Goal: Task Accomplishment & Management: Use online tool/utility

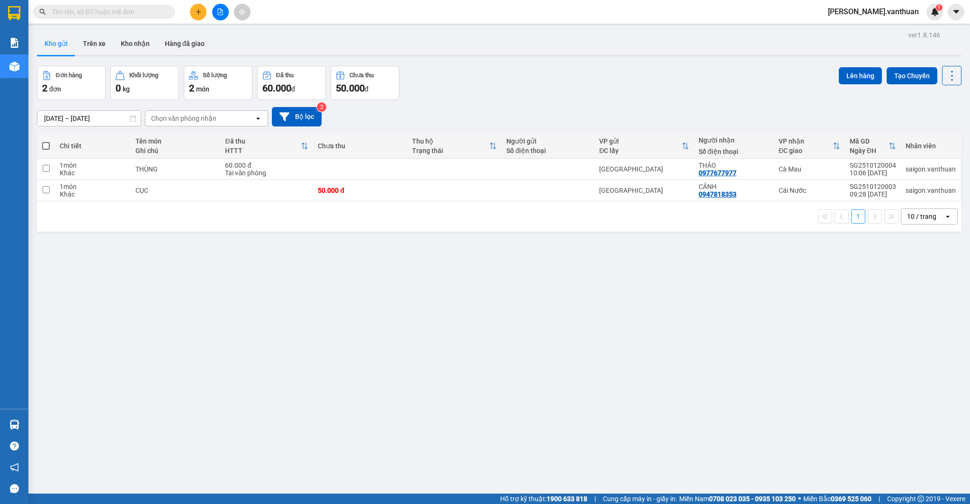
click at [80, 90] on div "2 đơn" at bounding box center [71, 87] width 58 height 13
click at [224, 12] on button at bounding box center [220, 12] width 17 height 17
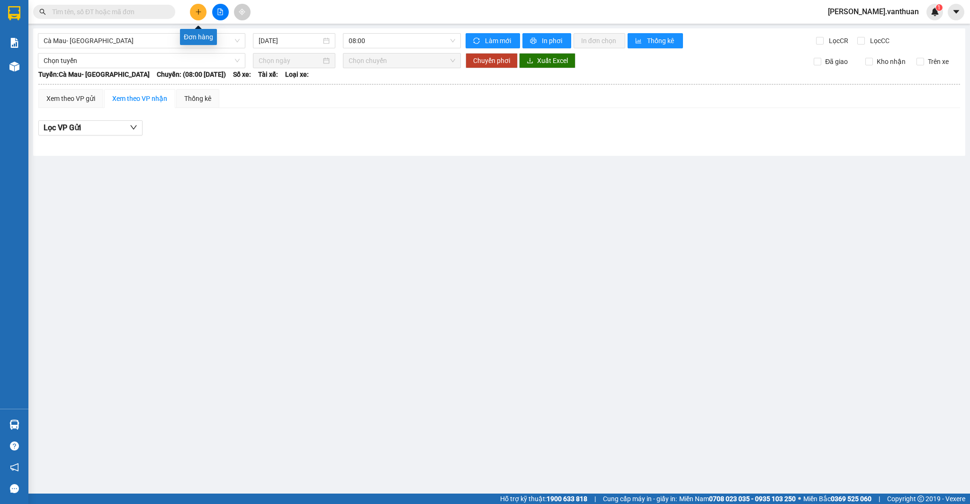
click at [204, 9] on button at bounding box center [198, 12] width 17 height 17
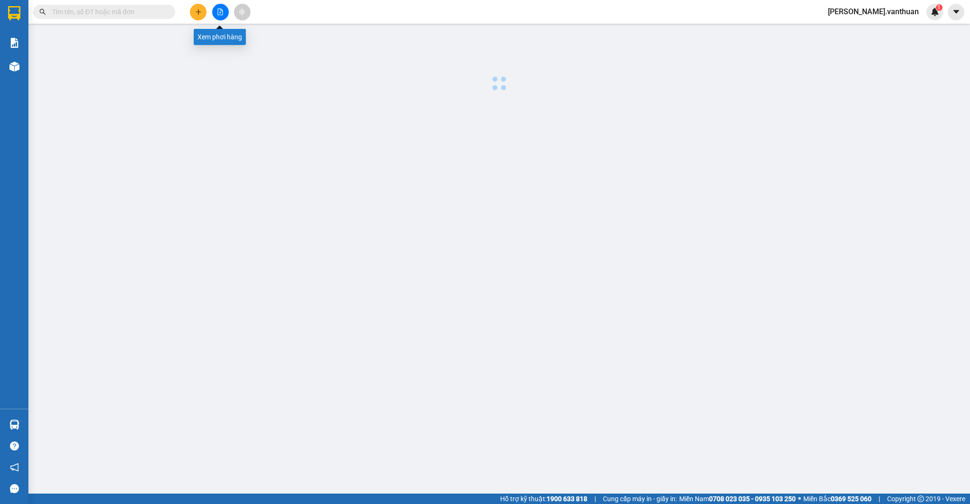
click at [222, 13] on icon "file-add" at bounding box center [220, 12] width 7 height 7
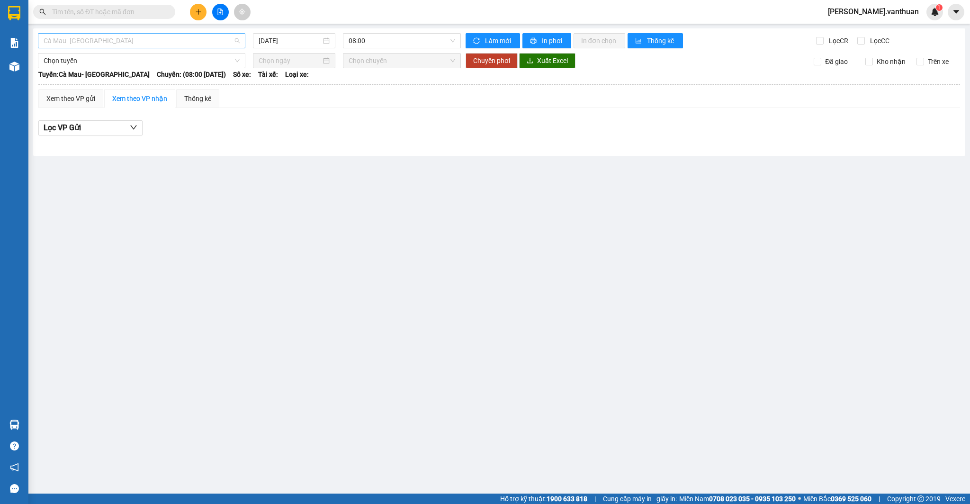
click at [237, 41] on span "Cà Mau- [GEOGRAPHIC_DATA]" at bounding box center [142, 41] width 196 height 14
click at [197, 92] on div "Sài Gòn- Cà Mau" at bounding box center [142, 90] width 196 height 10
type input "[DATE]"
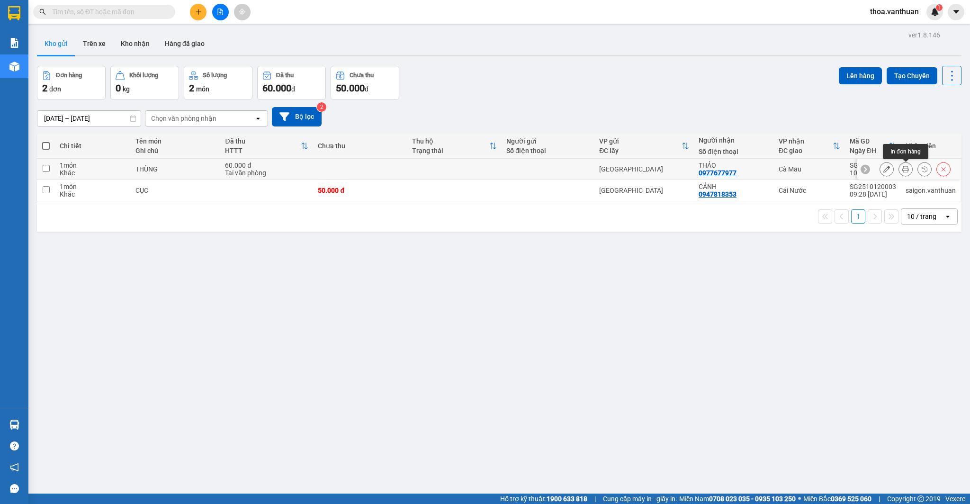
click at [907, 170] on icon at bounding box center [905, 169] width 7 height 7
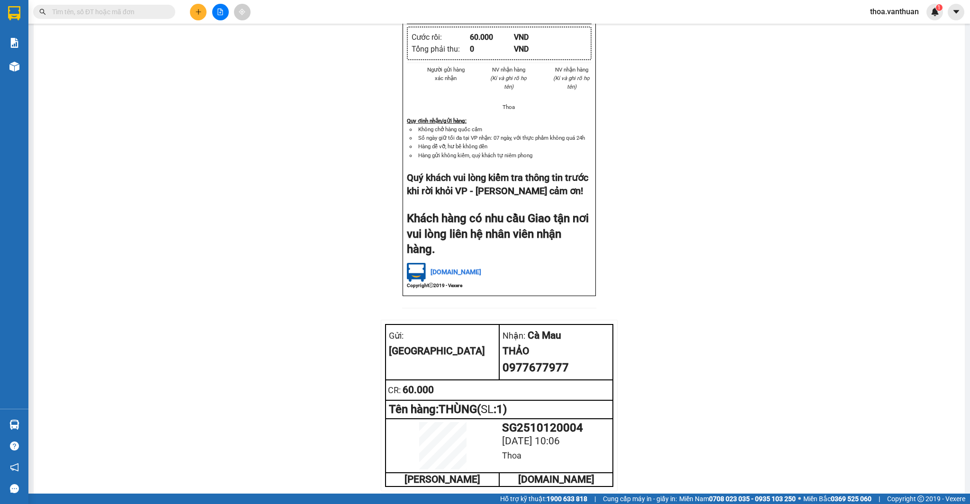
scroll to position [364, 0]
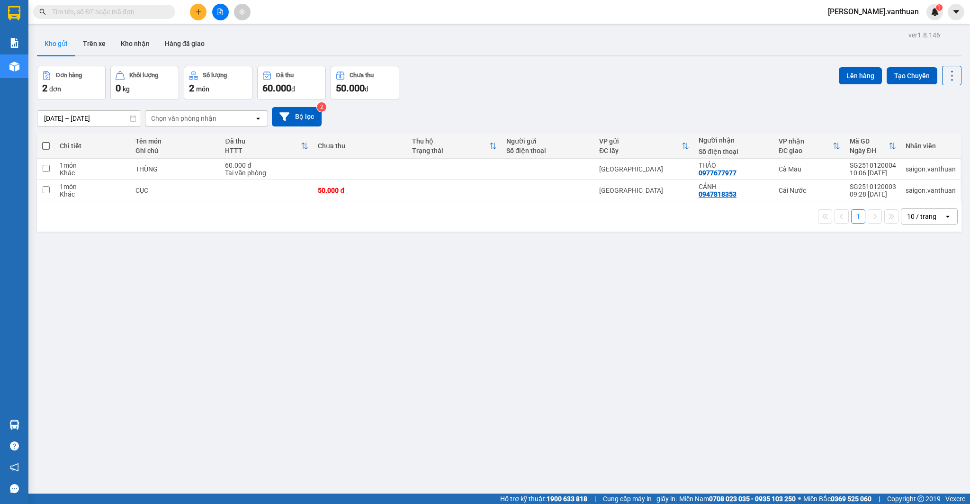
click at [163, 13] on input "text" at bounding box center [108, 12] width 112 height 10
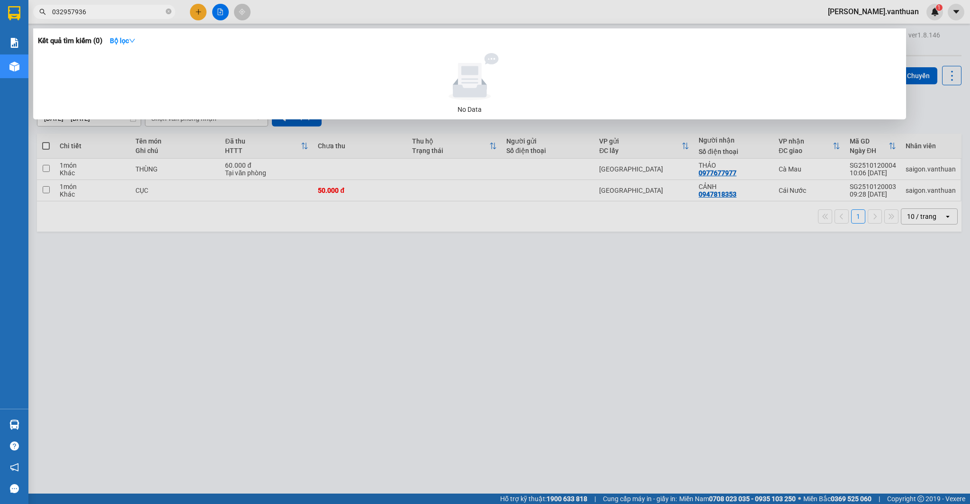
type input "0329579360"
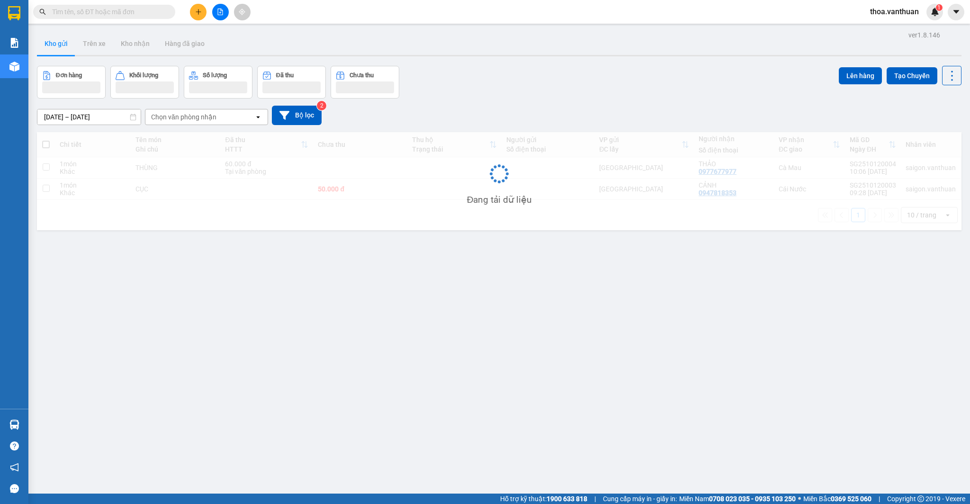
click at [127, 10] on input "text" at bounding box center [108, 12] width 112 height 10
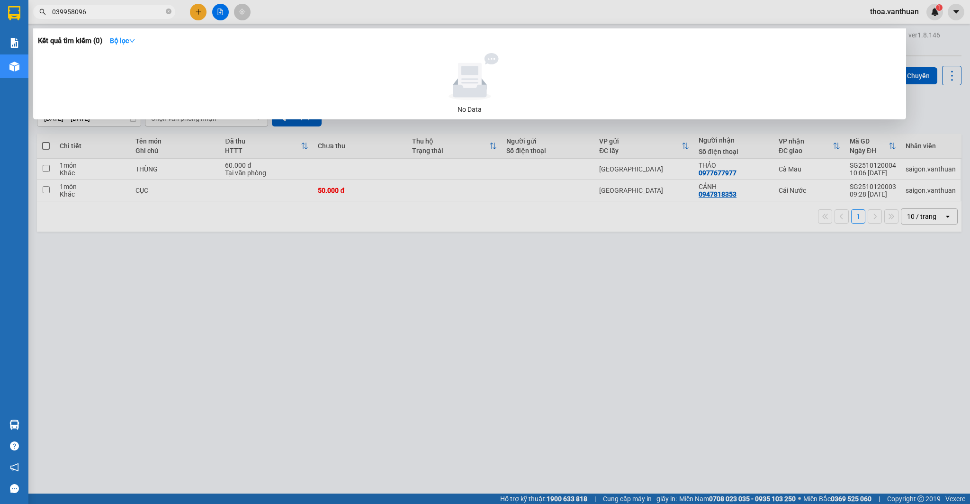
type input "0399580963"
click at [168, 13] on icon "close-circle" at bounding box center [169, 12] width 6 height 6
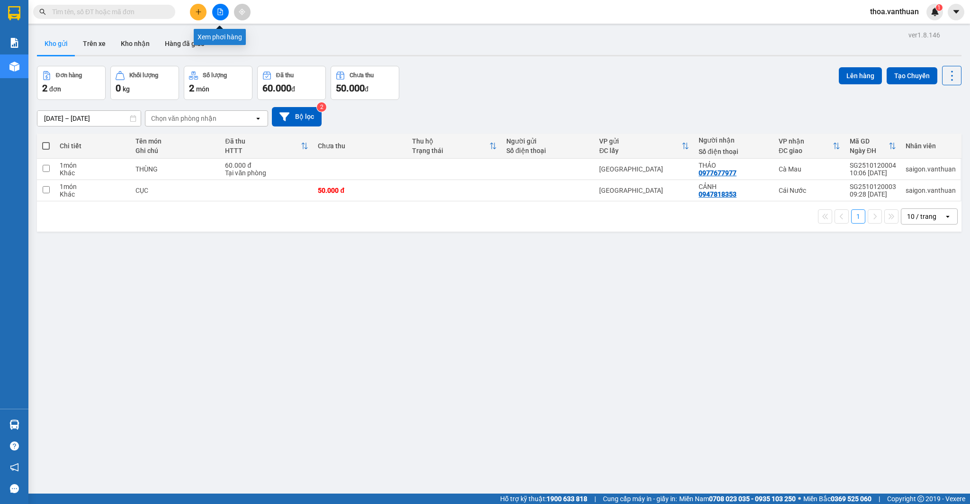
click at [220, 12] on icon "file-add" at bounding box center [220, 12] width 7 height 7
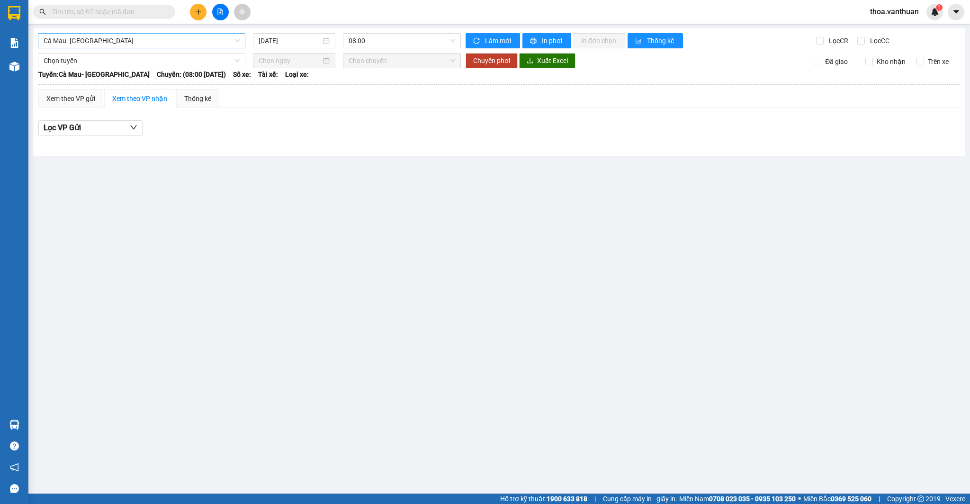
click at [237, 41] on span "Cà Mau- [GEOGRAPHIC_DATA]" at bounding box center [142, 41] width 196 height 14
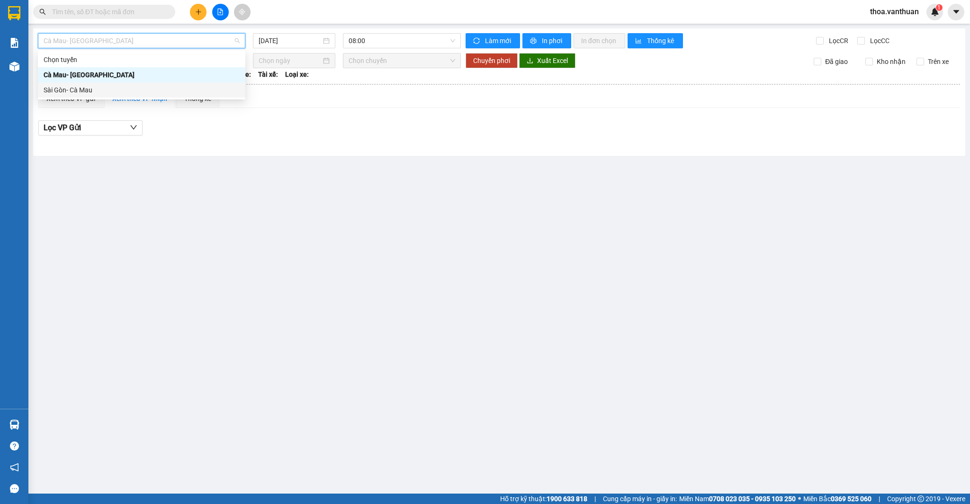
click at [219, 94] on div "Sài Gòn- Cà Mau" at bounding box center [142, 90] width 196 height 10
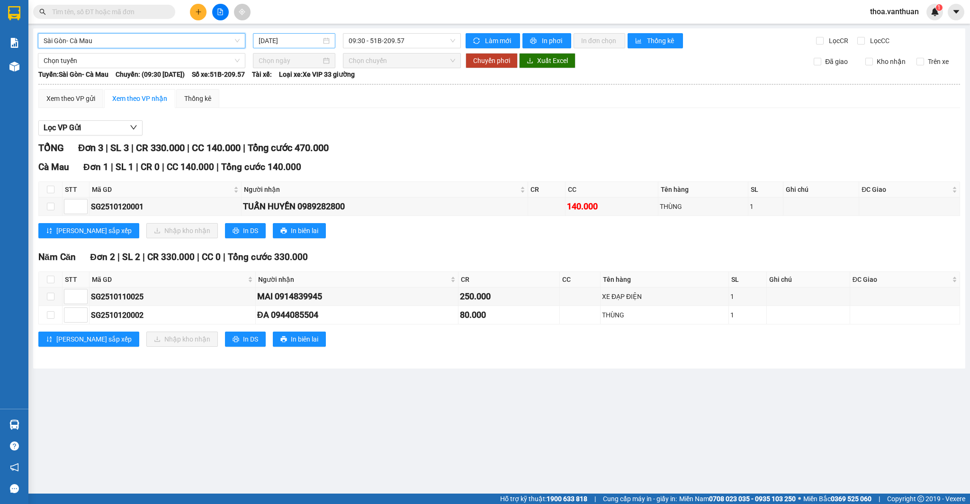
click at [295, 40] on input "[DATE]" at bounding box center [289, 41] width 62 height 10
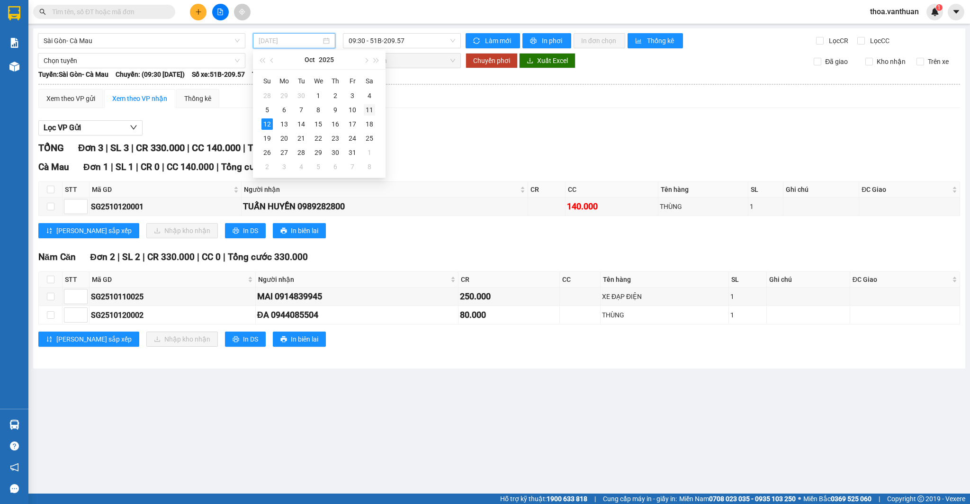
click at [368, 111] on div "11" at bounding box center [369, 109] width 11 height 11
type input "[DATE]"
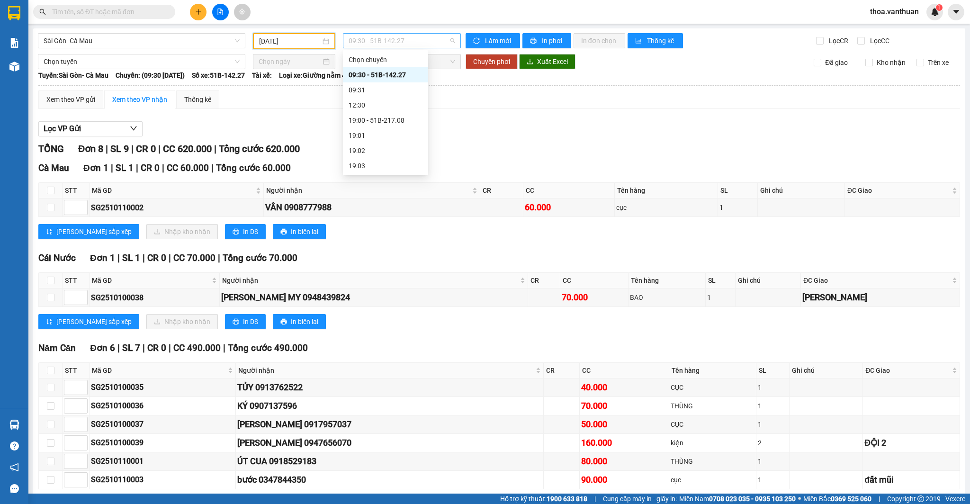
click at [452, 43] on span "09:30 - 51B-142.27" at bounding box center [401, 41] width 107 height 14
click at [401, 118] on div "19:00 - 51B-217.08" at bounding box center [385, 120] width 74 height 10
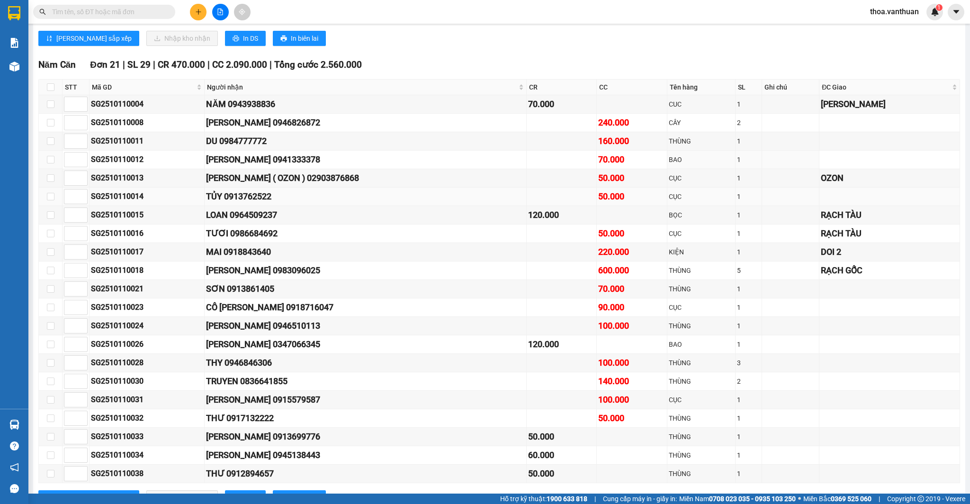
scroll to position [488, 0]
